Goal: Complete application form

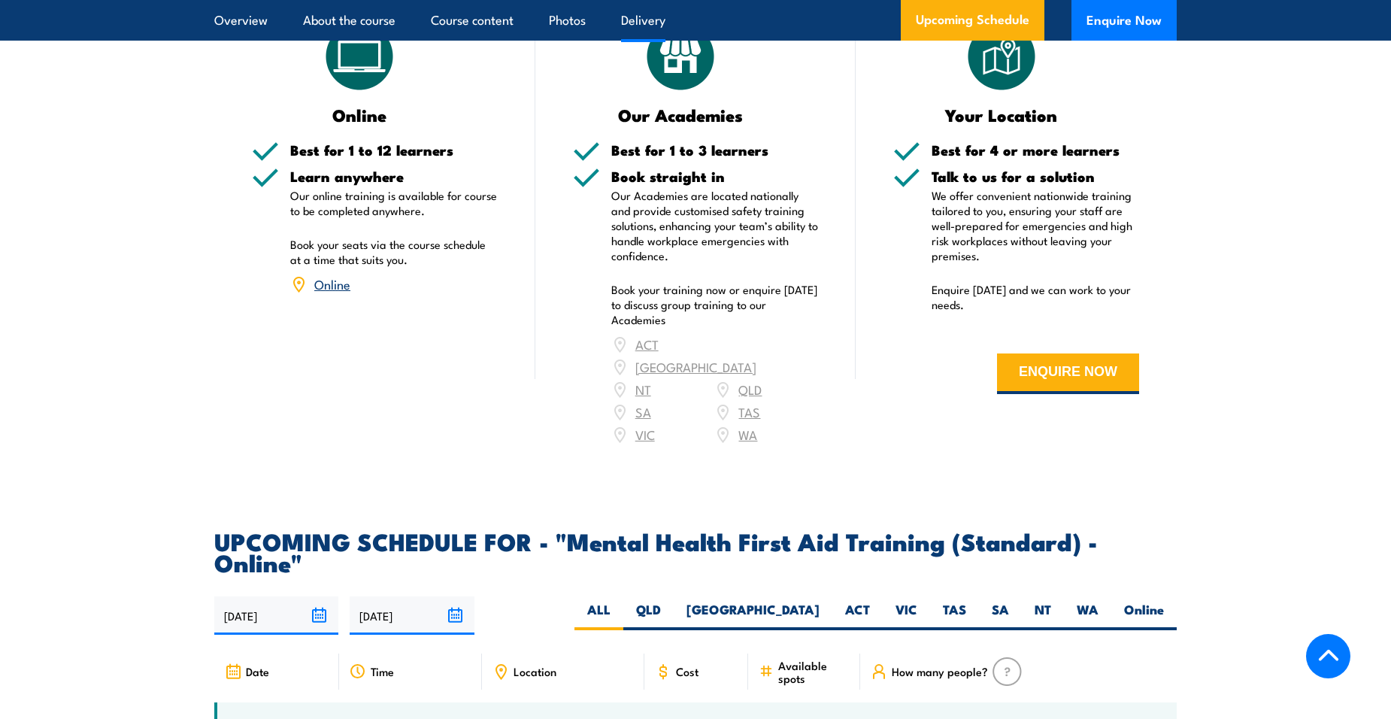
scroll to position [2632, 0]
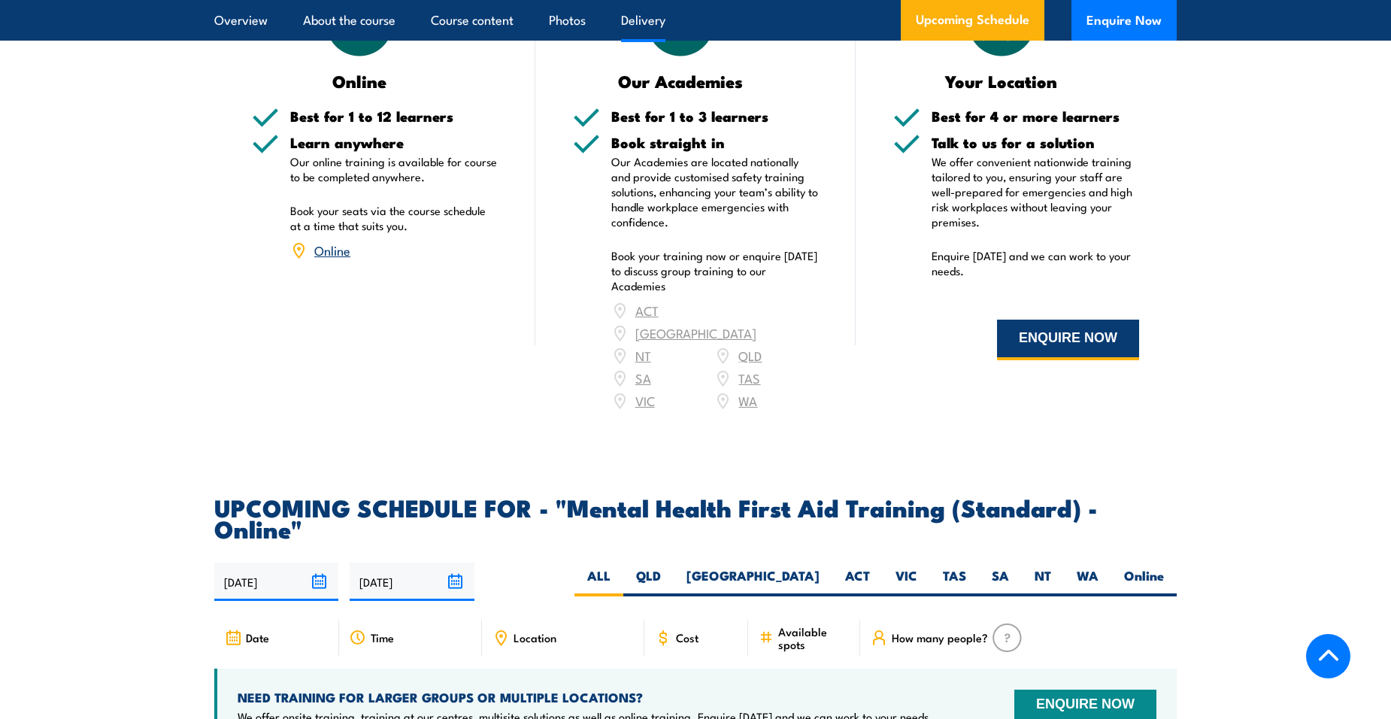
click at [1087, 325] on button "ENQUIRE NOW" at bounding box center [1068, 340] width 142 height 41
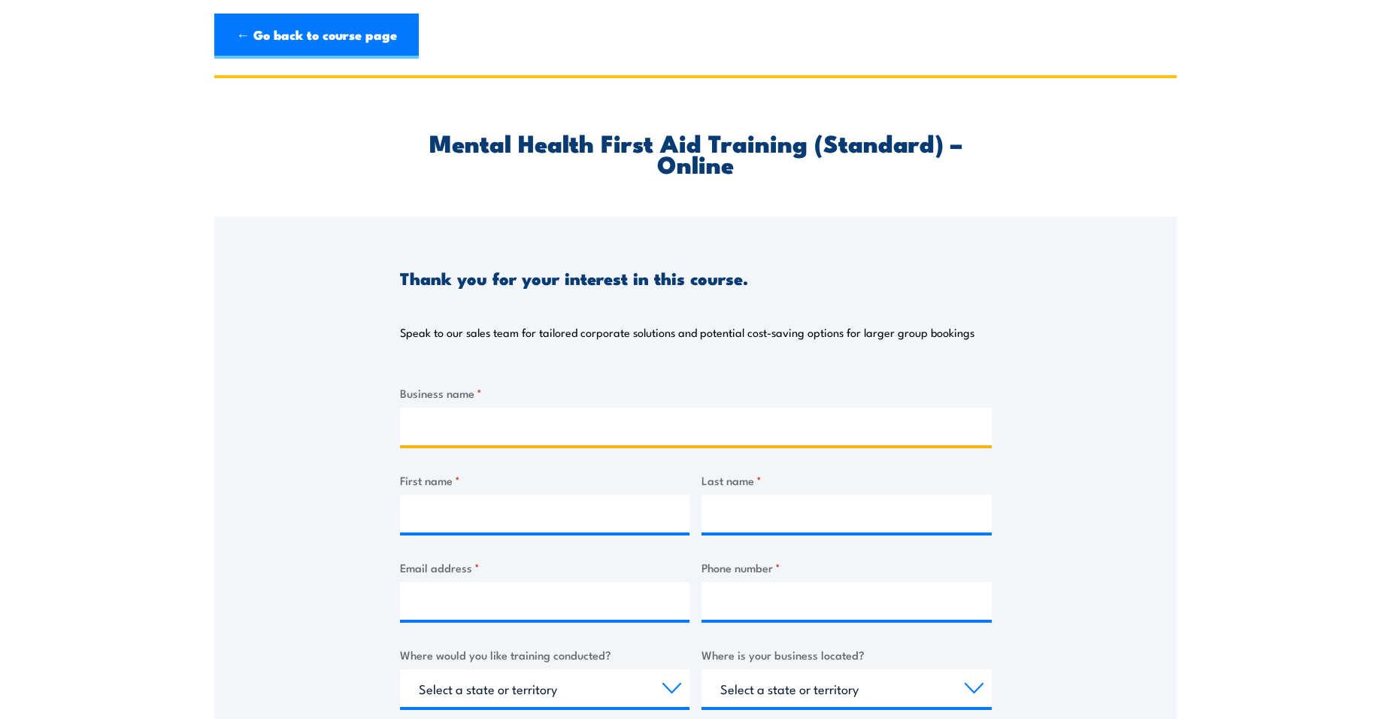
click at [531, 426] on input "Business name *" at bounding box center [696, 427] width 592 height 38
type input "East Arnhem Regional Council"
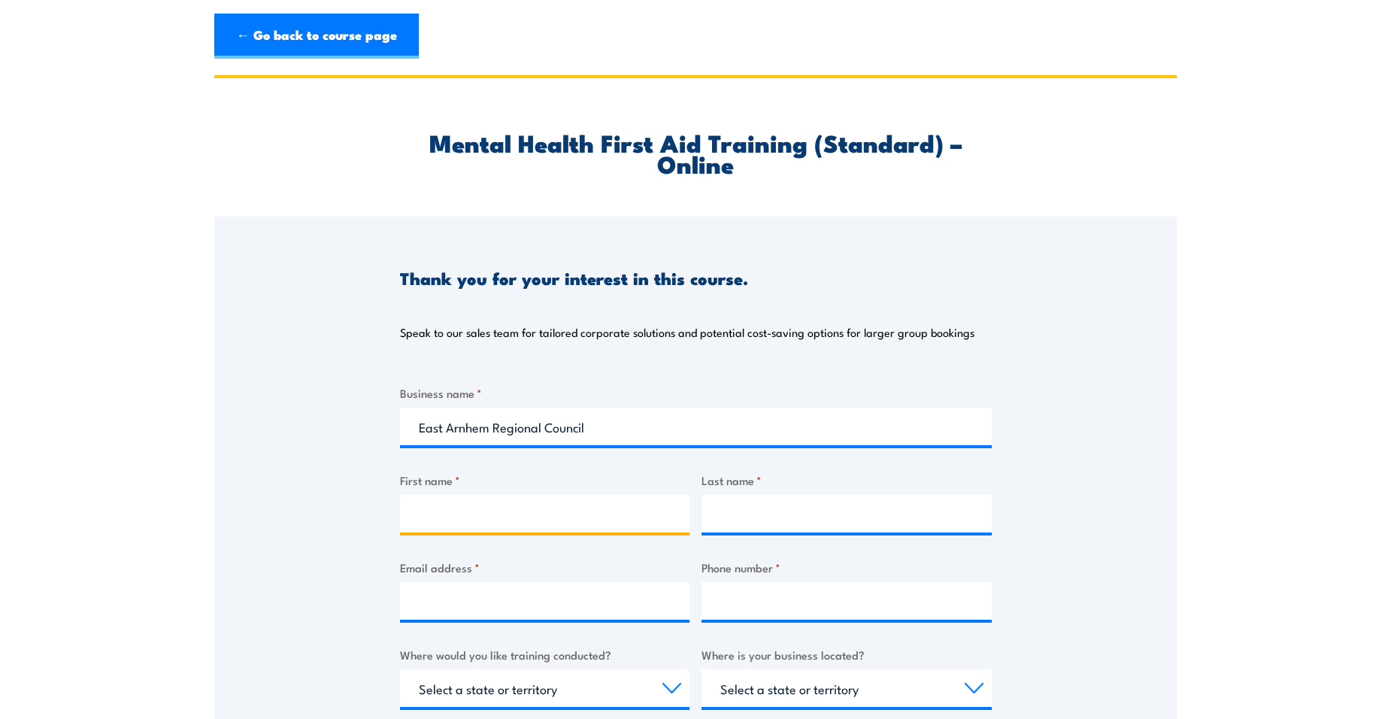
type input "[PERSON_NAME]"
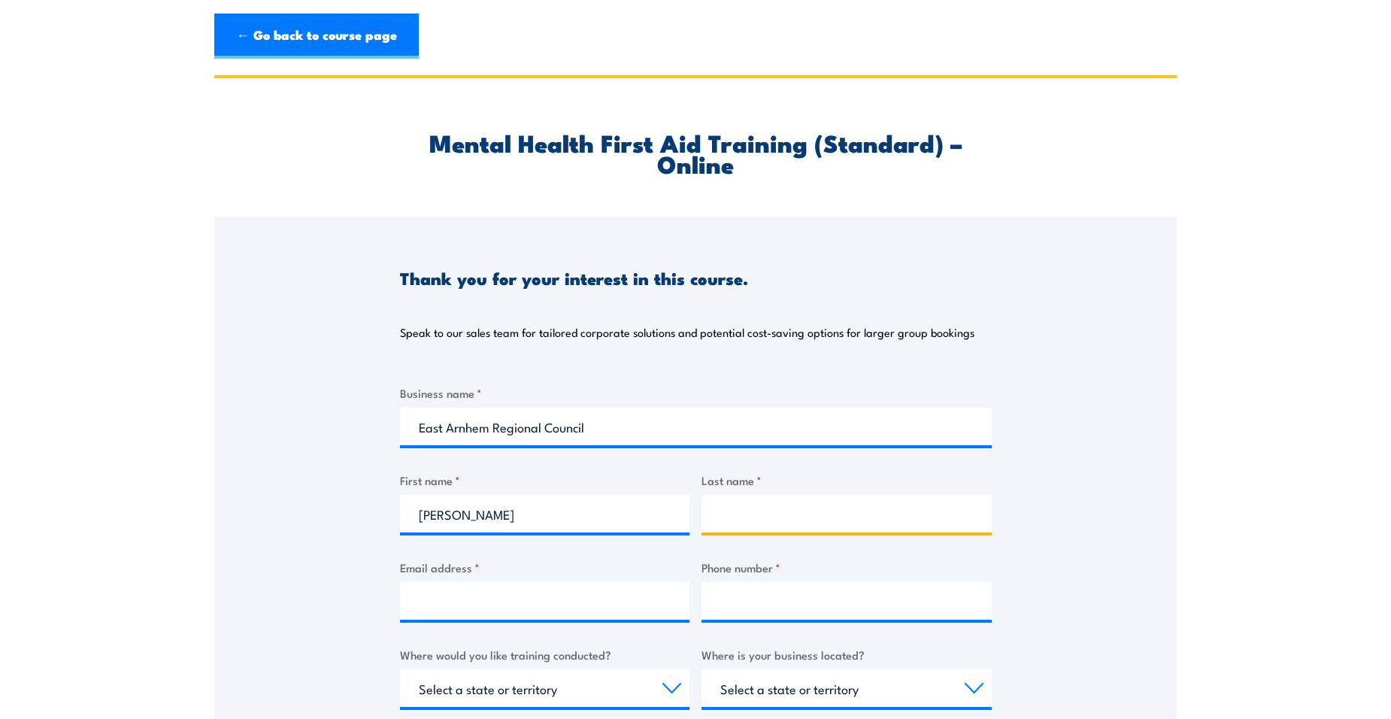
type input "[PERSON_NAME]"
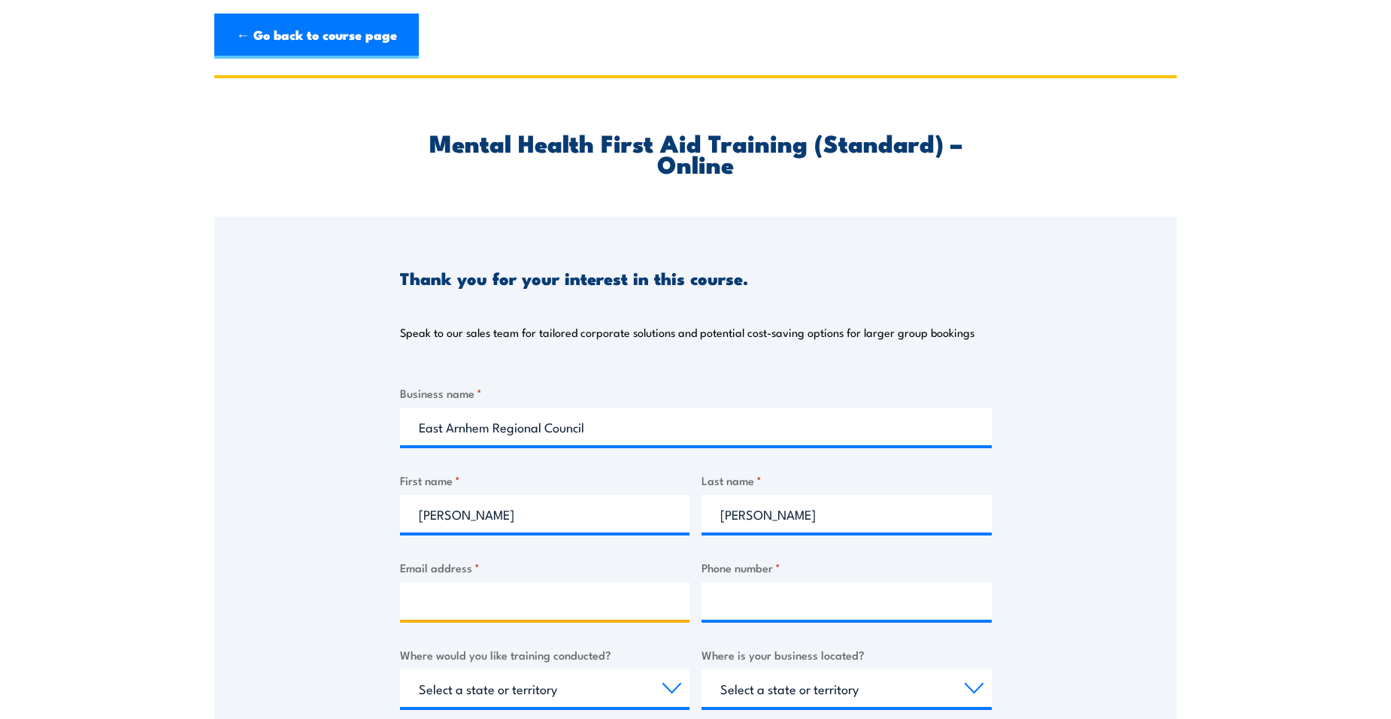
type input "[EMAIL_ADDRESS][PERSON_NAME][DOMAIN_NAME]"
type input "0457086027"
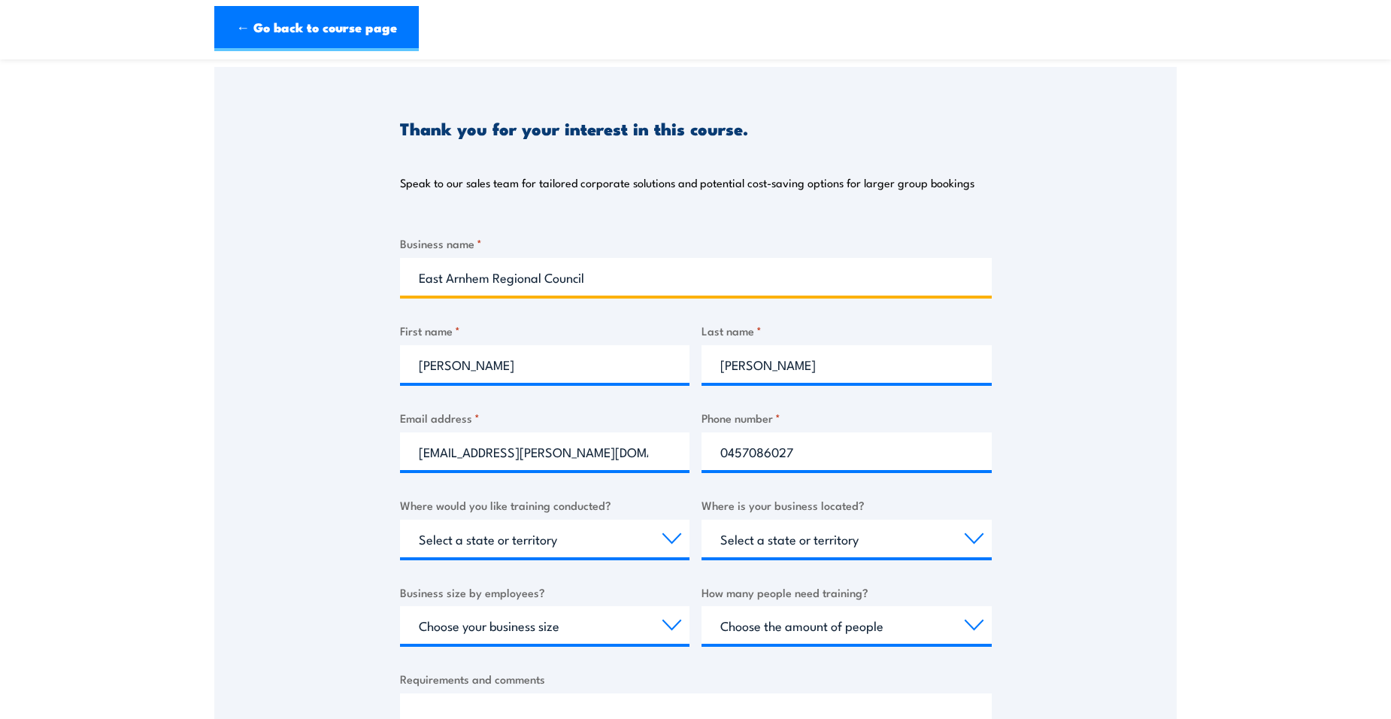
scroll to position [150, 0]
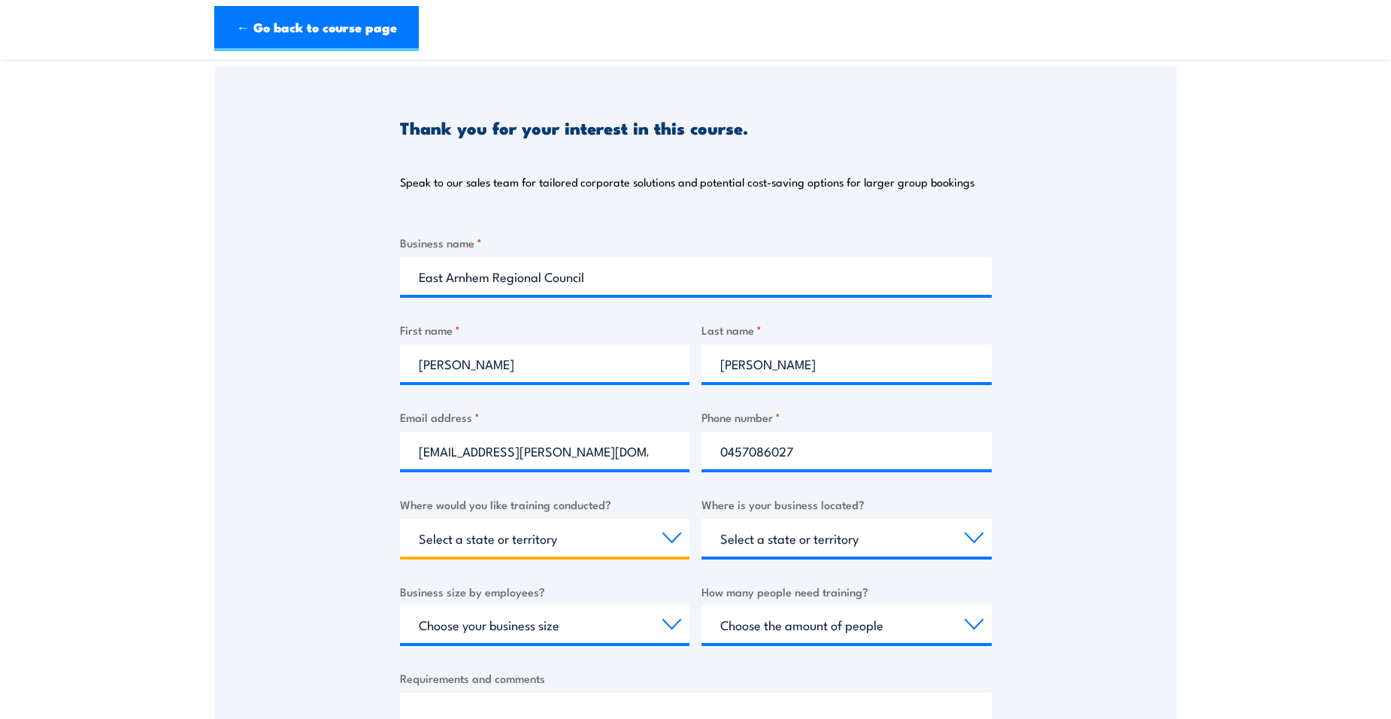
click at [504, 530] on select "Select a state or territory Nationally - multiple locations [GEOGRAPHIC_DATA] […" at bounding box center [545, 538] width 290 height 38
select select "NT"
click at [400, 519] on select "Select a state or territory Nationally - multiple locations [GEOGRAPHIC_DATA] […" at bounding box center [545, 538] width 290 height 38
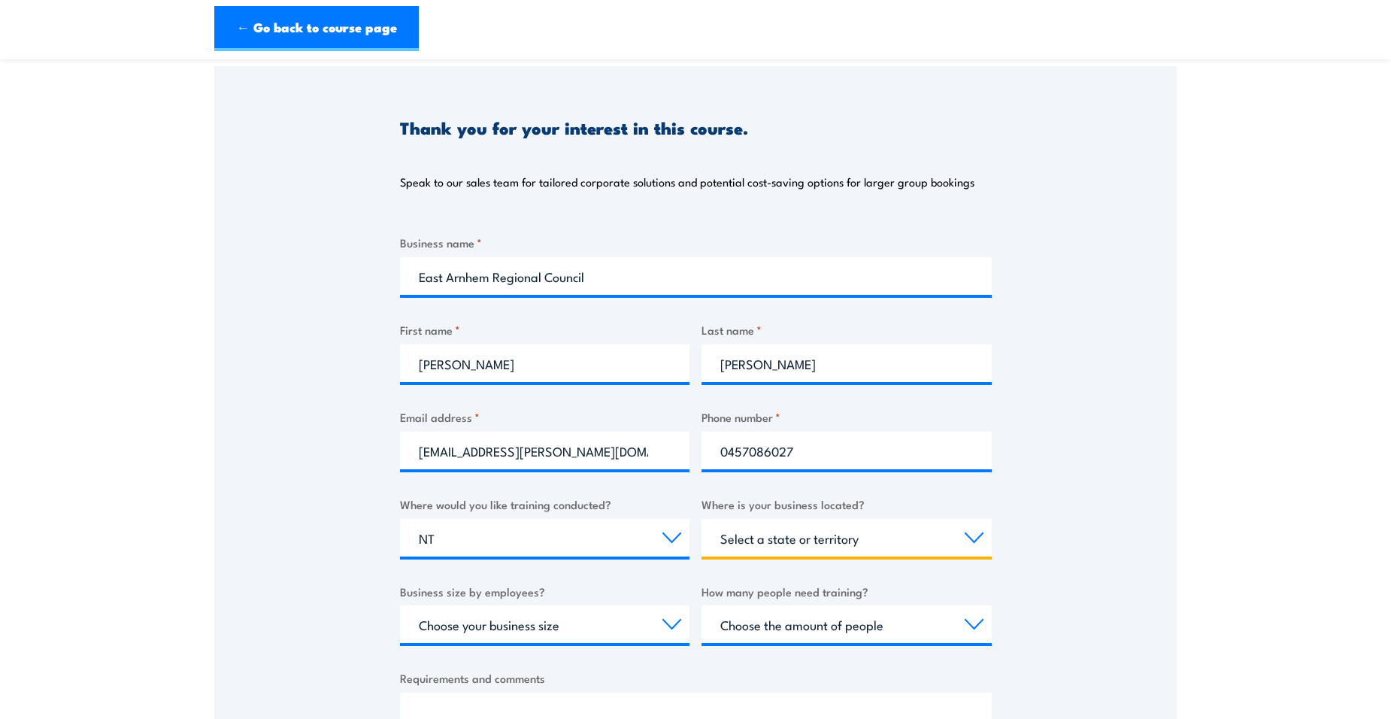
click at [792, 541] on select "Select a state or territory [GEOGRAPHIC_DATA] [GEOGRAPHIC_DATA] [GEOGRAPHIC_DAT…" at bounding box center [847, 538] width 290 height 38
select select "NT"
click at [702, 519] on select "Select a state or territory [GEOGRAPHIC_DATA] [GEOGRAPHIC_DATA] [GEOGRAPHIC_DAT…" at bounding box center [847, 538] width 290 height 38
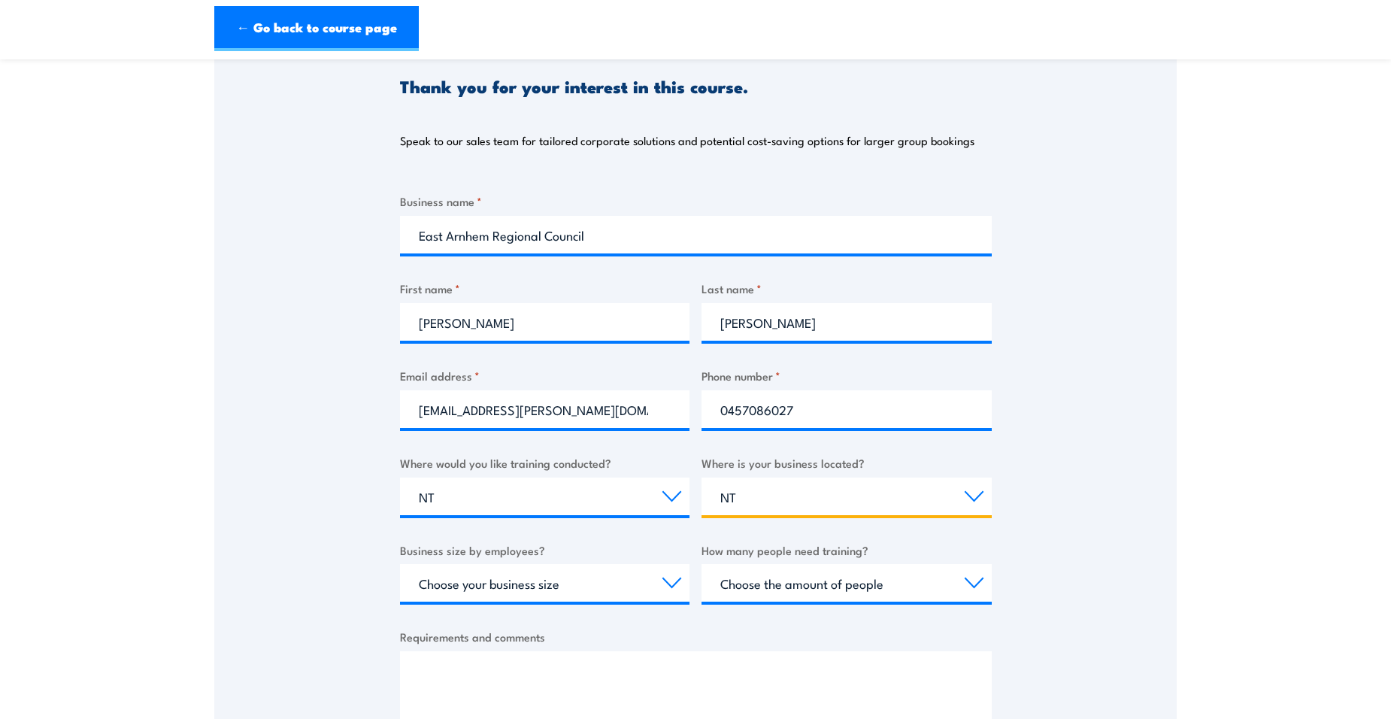
scroll to position [226, 0]
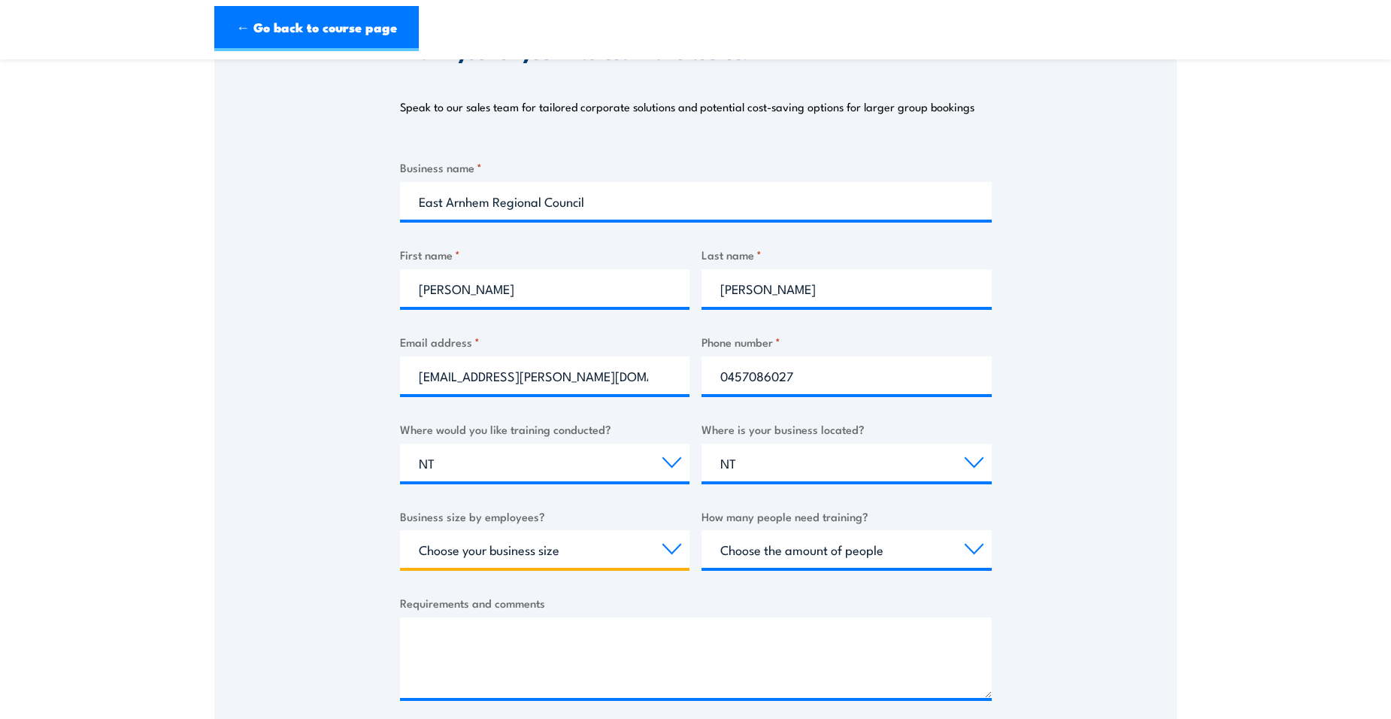
click at [510, 552] on select "Choose your business size 1 to 19 20 to 199 200+" at bounding box center [545, 549] width 290 height 38
select select "1 to 19"
click at [400, 530] on select "Choose your business size 1 to 19 20 to 199 200+" at bounding box center [545, 549] width 290 height 38
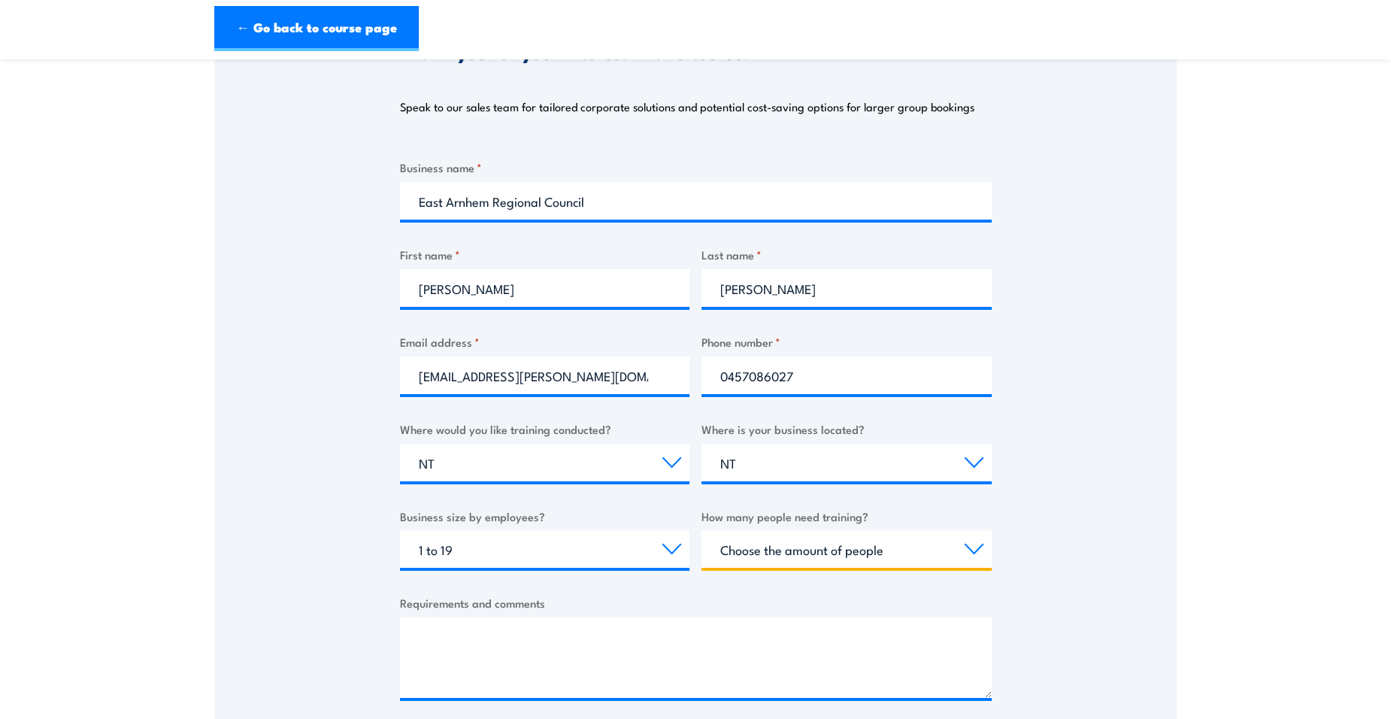
click at [764, 547] on select "Choose the amount of people 1 to 4 5 to 19 20+" at bounding box center [847, 549] width 290 height 38
select select "5 to 19"
click at [702, 530] on select "Choose the amount of people 1 to 4 5 to 19 20+" at bounding box center [847, 549] width 290 height 38
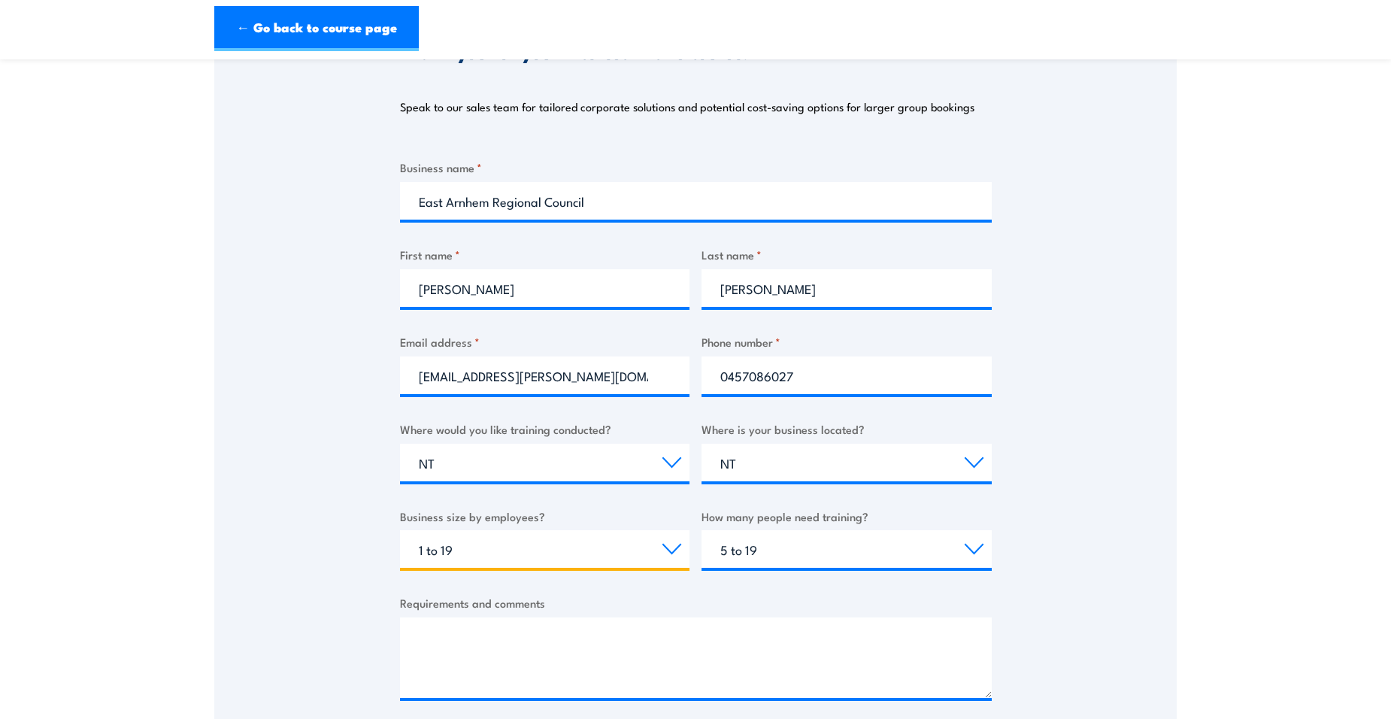
click at [426, 545] on select "Choose your business size 1 to 19 20 to 199 200+" at bounding box center [545, 549] width 290 height 38
select select "20 to 199"
click at [400, 530] on select "Choose your business size 1 to 19 20 to 199 200+" at bounding box center [545, 549] width 290 height 38
click at [1164, 543] on div "Thank you for your interest in this course. Speak to our sales team for tailore…" at bounding box center [695, 366] width 963 height 751
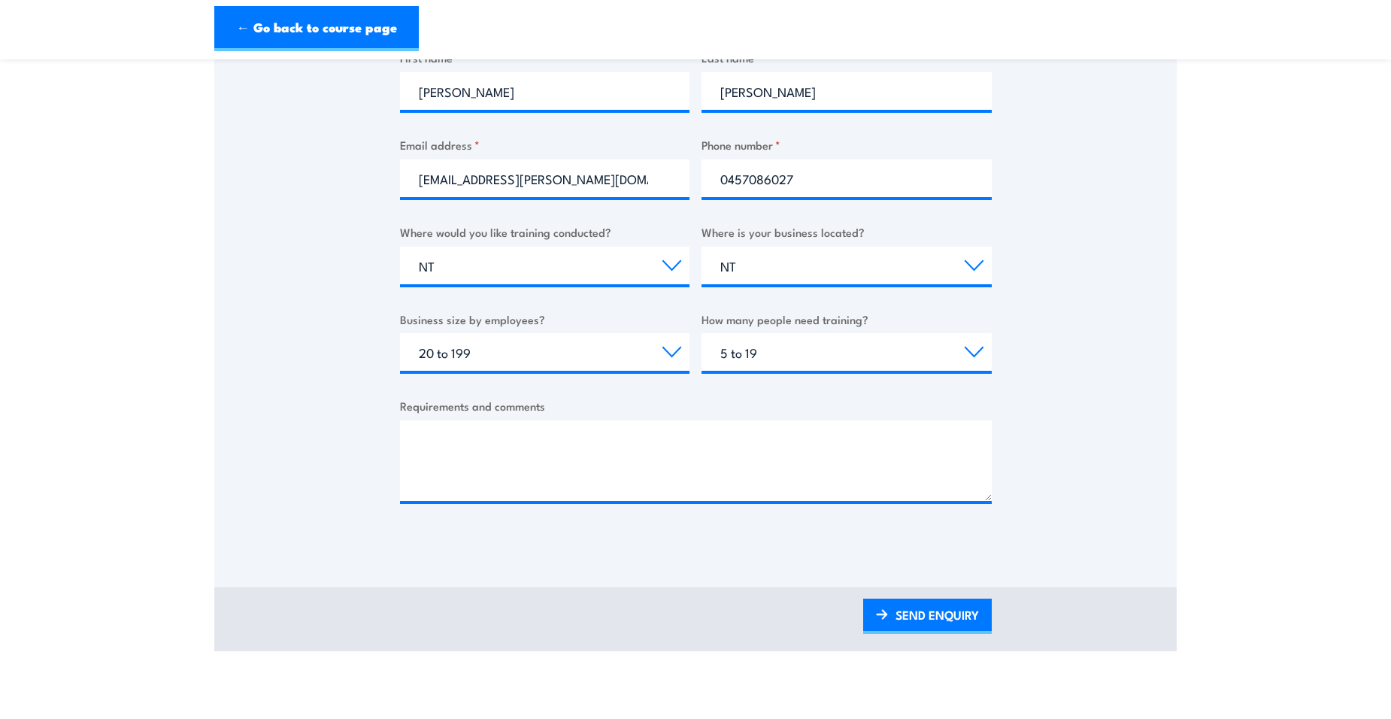
scroll to position [451, 0]
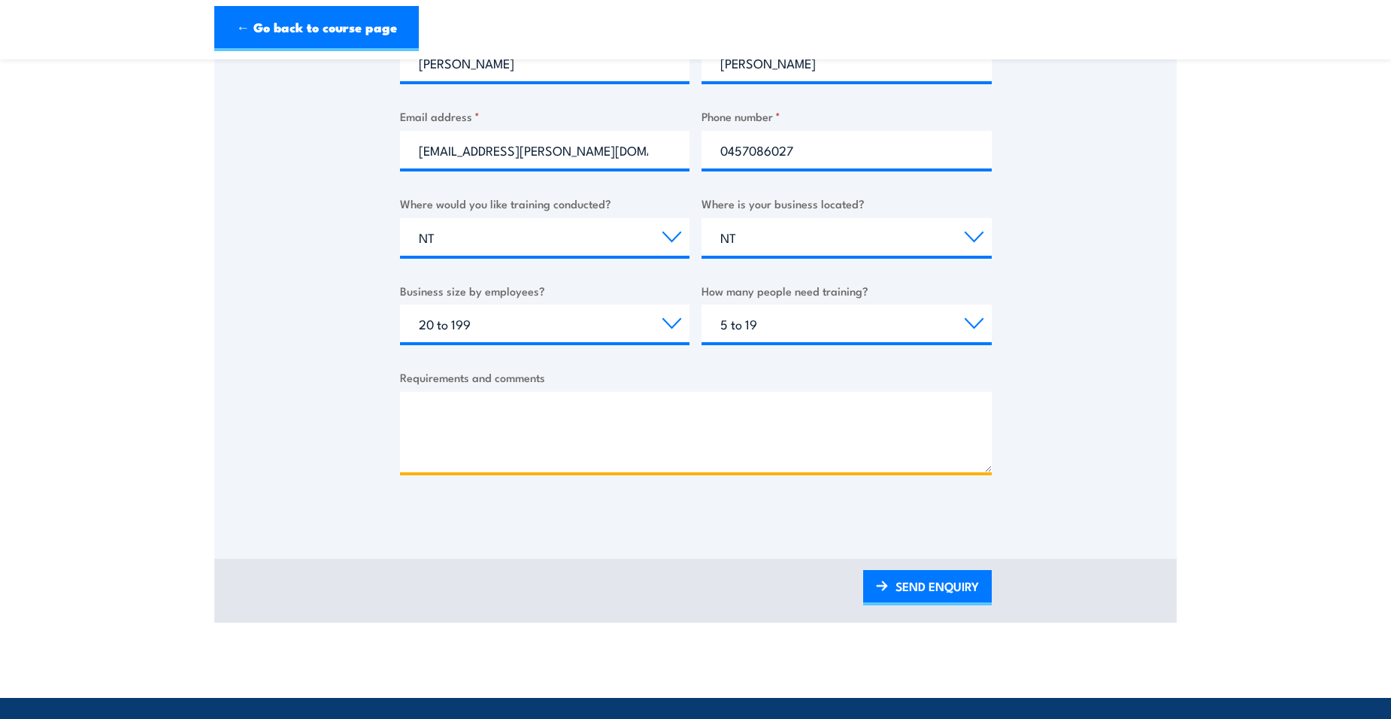
click at [437, 407] on textarea "Requirements and comments" at bounding box center [696, 432] width 592 height 80
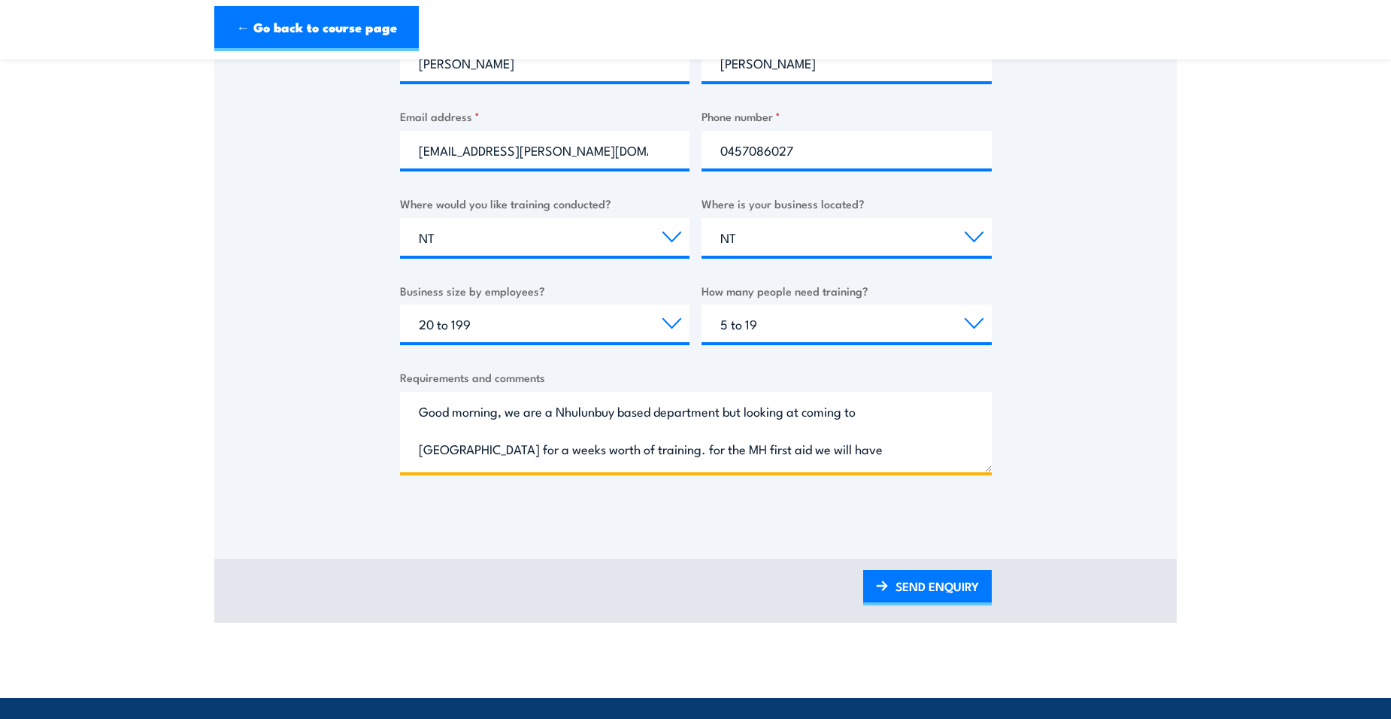
drag, startPoint x: 525, startPoint y: 461, endPoint x: 333, endPoint y: 296, distance: 252.8
click at [333, 296] on div "Thank you for your interest in this course. Speak to our sales team for tailore…" at bounding box center [695, 140] width 963 height 751
type textarea "Good morning, we are a Nhulunbuy based department but looking at coming to [GEO…"
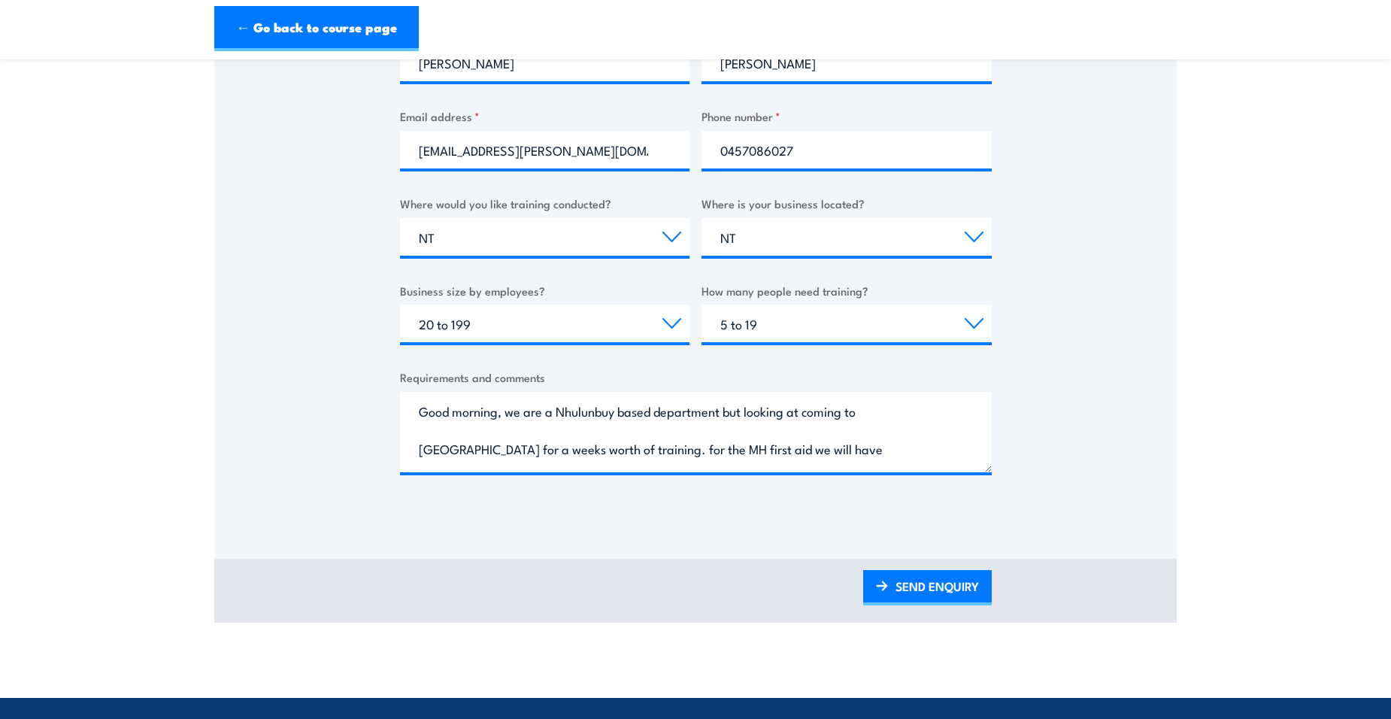
drag, startPoint x: 899, startPoint y: 583, endPoint x: 822, endPoint y: 536, distance: 90.4
click at [899, 583] on link "SEND ENQUIRY" at bounding box center [927, 587] width 129 height 35
